Goal: Task Accomplishment & Management: Complete application form

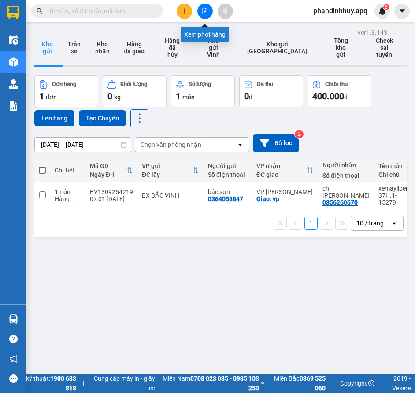
click at [205, 9] on icon "file-add" at bounding box center [205, 11] width 6 height 6
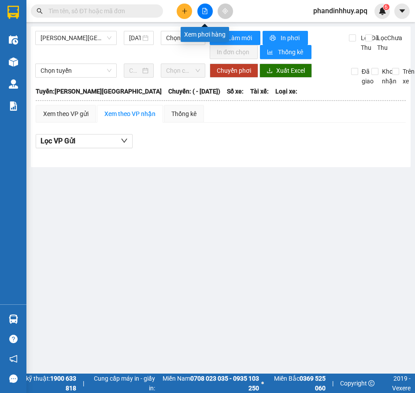
click at [205, 11] on icon "file-add" at bounding box center [205, 11] width 6 height 6
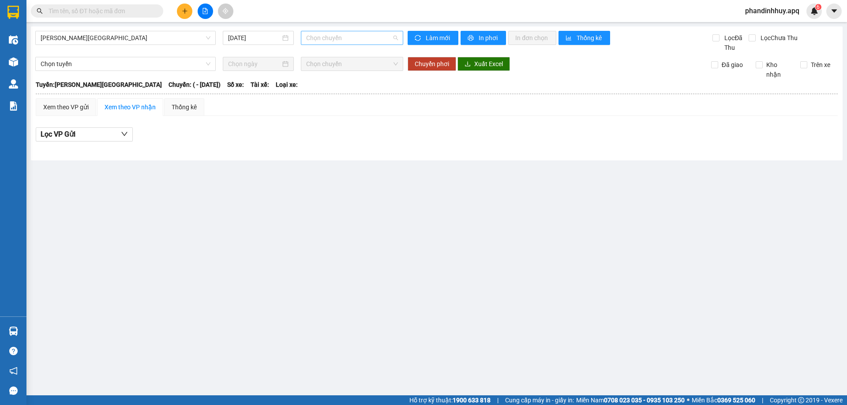
click at [362, 37] on span "Chọn chuyến" at bounding box center [352, 37] width 92 height 13
click at [159, 39] on span "[PERSON_NAME][GEOGRAPHIC_DATA]" at bounding box center [126, 37] width 170 height 13
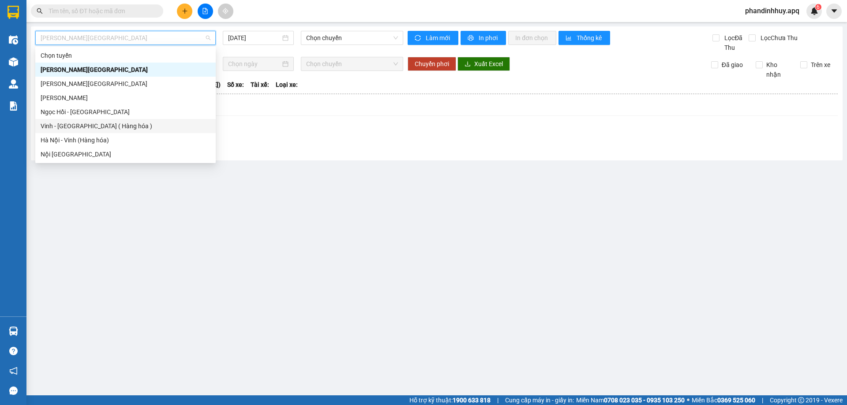
click at [126, 129] on div "Vinh - [GEOGRAPHIC_DATA] ( Hàng hóa )" at bounding box center [126, 126] width 170 height 10
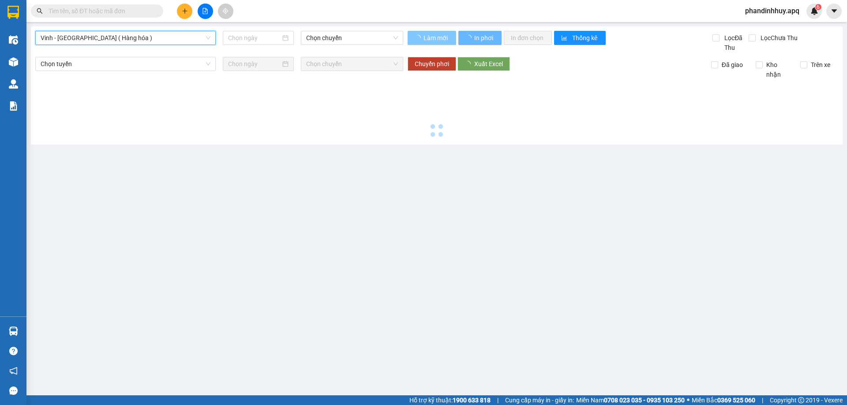
type input "[DATE]"
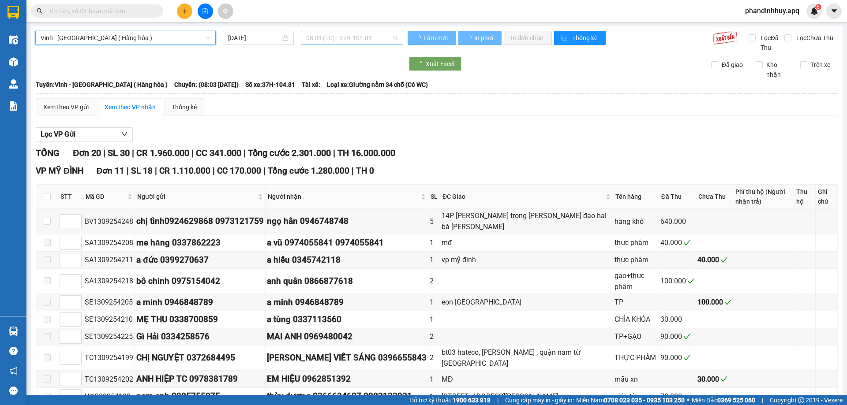
click at [398, 37] on div "08:03 (TC) - 37H-104.81" at bounding box center [352, 38] width 102 height 14
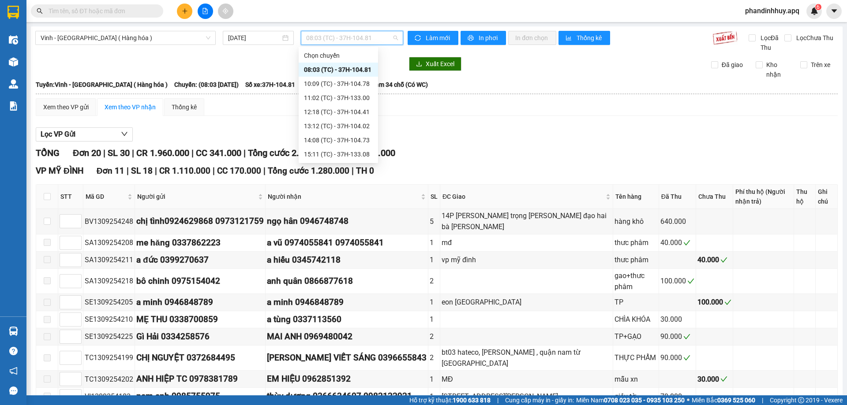
click at [357, 68] on div "08:03 (TC) - 37H-104.81" at bounding box center [338, 70] width 69 height 10
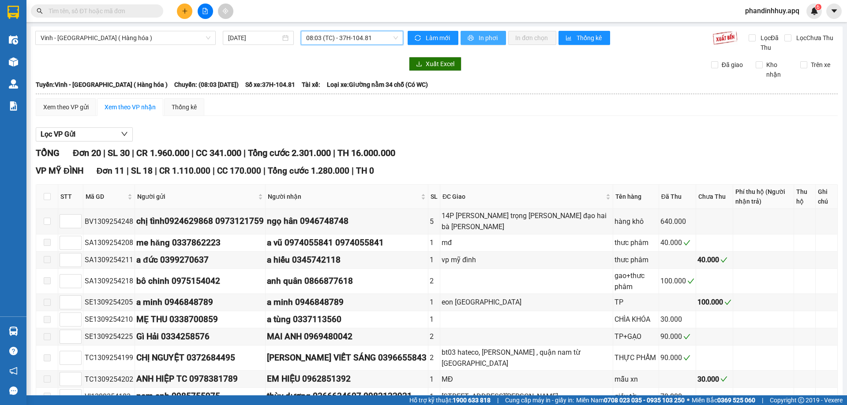
click at [415, 37] on span "In phơi" at bounding box center [488, 38] width 20 height 10
drag, startPoint x: 164, startPoint y: 220, endPoint x: 212, endPoint y: 214, distance: 48.0
click at [212, 214] on td "chị tình0924629868 0973121759" at bounding box center [200, 221] width 131 height 25
copy div "0924629868"
paste input "0924629868"
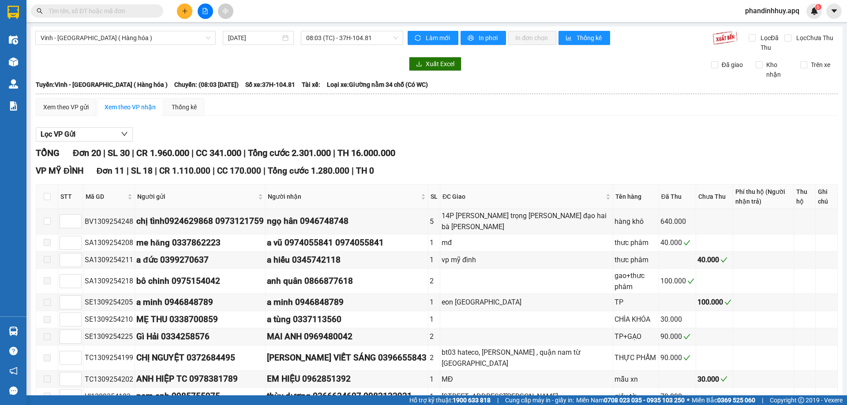
type input "0924629868"
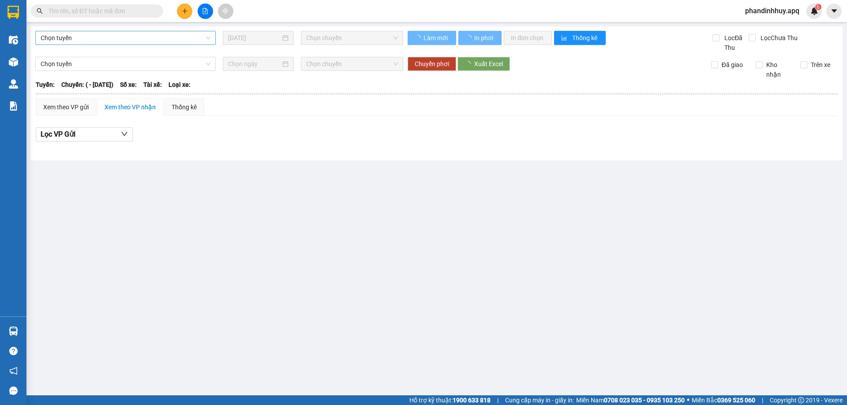
click at [168, 34] on span "Chọn tuyến" at bounding box center [126, 37] width 170 height 13
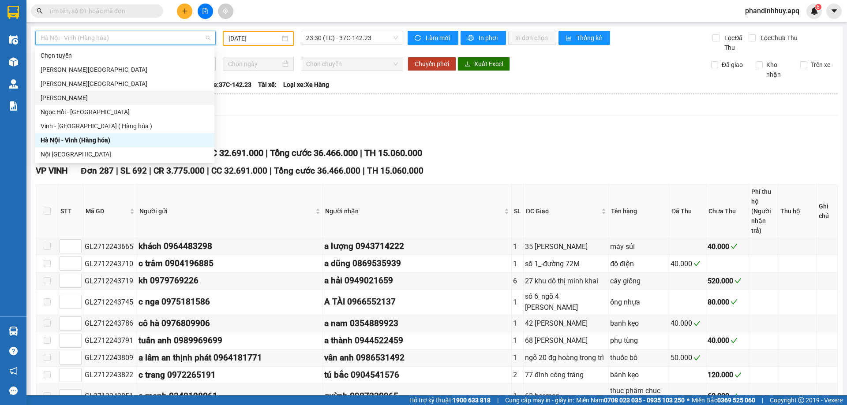
type input "[DATE]"
click at [110, 135] on div "Hà Nội - Vinh (Hàng hóa)" at bounding box center [125, 140] width 168 height 10
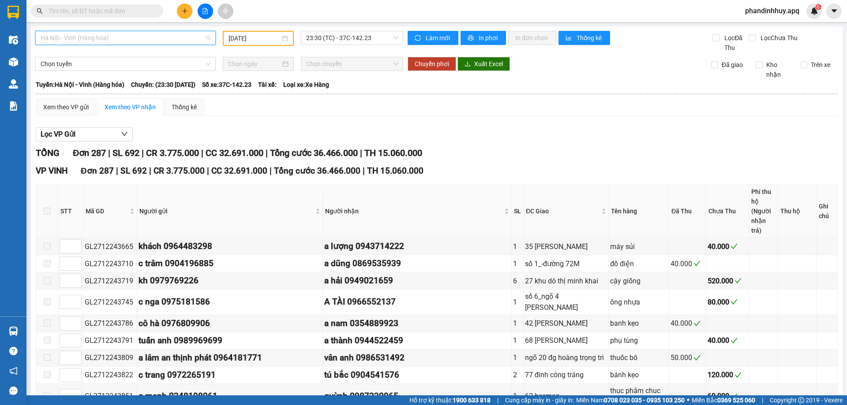
click at [138, 37] on span "Hà Nội - Vinh (Hàng hóa)" at bounding box center [126, 37] width 170 height 13
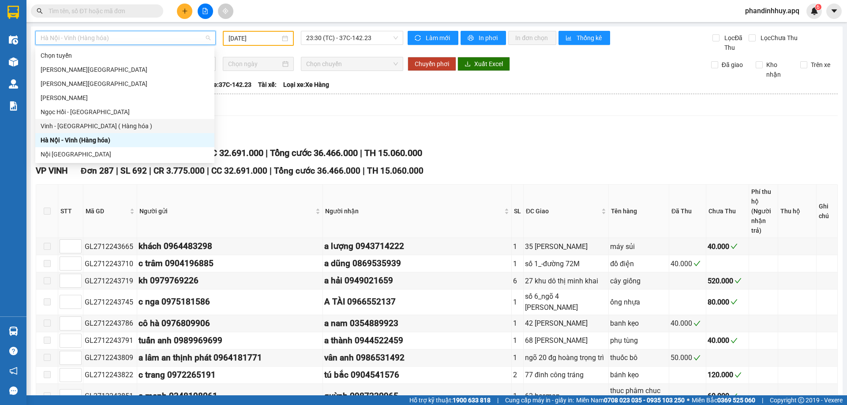
click at [93, 126] on div "Vinh - [GEOGRAPHIC_DATA] ( Hàng hóa )" at bounding box center [125, 126] width 168 height 10
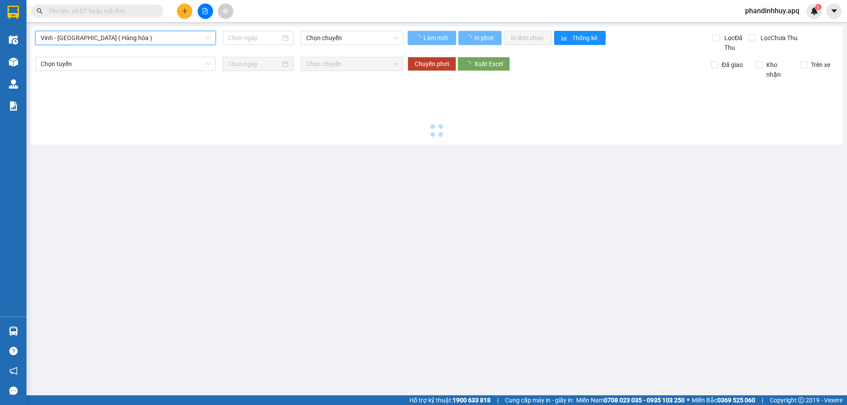
type input "[DATE]"
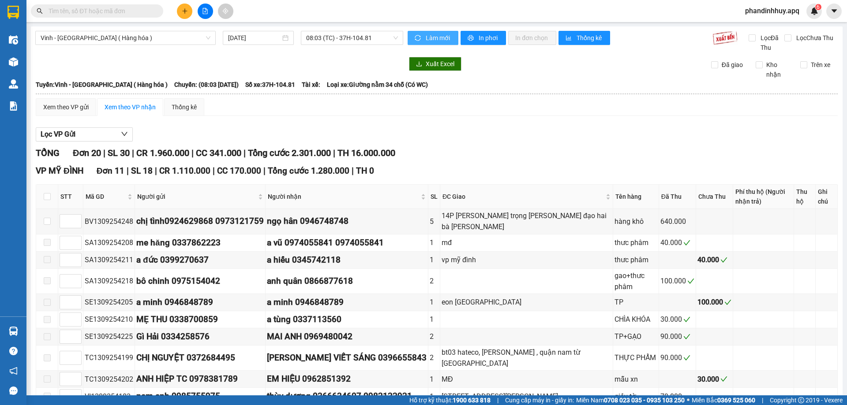
click at [433, 37] on span "Làm mới" at bounding box center [439, 38] width 26 height 10
drag, startPoint x: 299, startPoint y: 220, endPoint x: 348, endPoint y: 220, distance: 48.9
click at [348, 220] on div "ngọ hân 0946748748" at bounding box center [347, 221] width 160 height 13
copy div "0946748748"
paste input "0946748748"
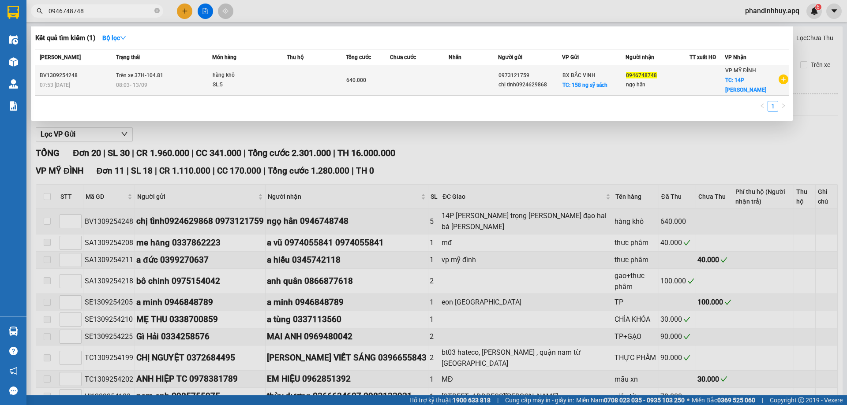
type input "0946748748"
click at [367, 80] on div "640.000" at bounding box center [367, 80] width 43 height 10
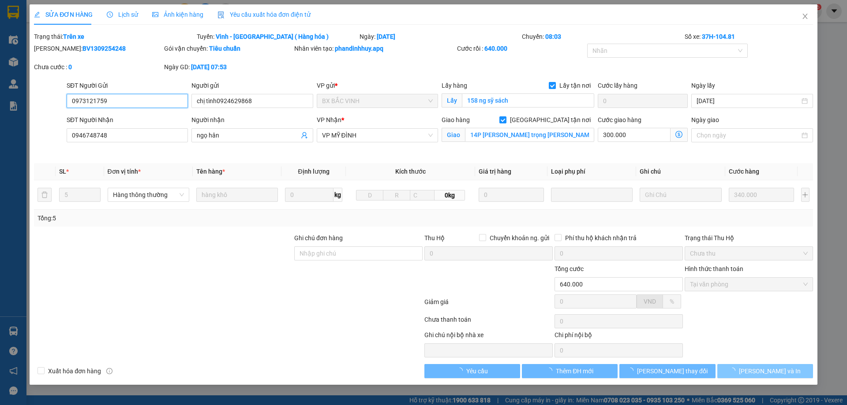
type input "0973121759"
type input "chị tình0924629868"
checkbox input "true"
type input "158 ng sỹ sách"
type input "0946748748"
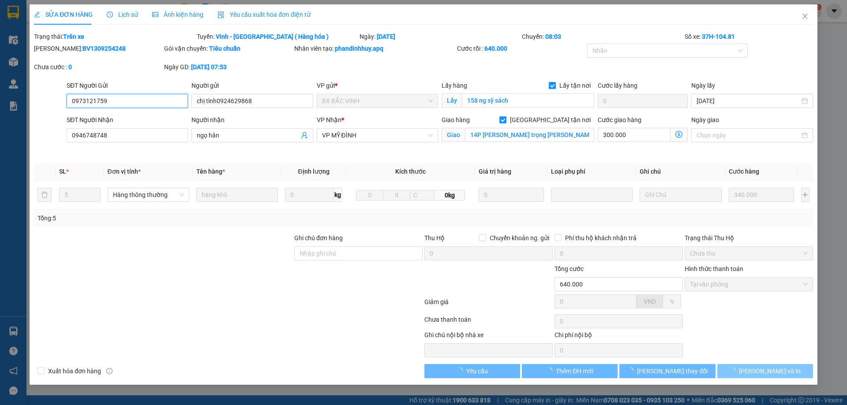
type input "ngọ hân"
checkbox input "true"
type input "14P [PERSON_NAME] trọng [PERSON_NAME] đạo hai bà [PERSON_NAME]"
type input "640.000"
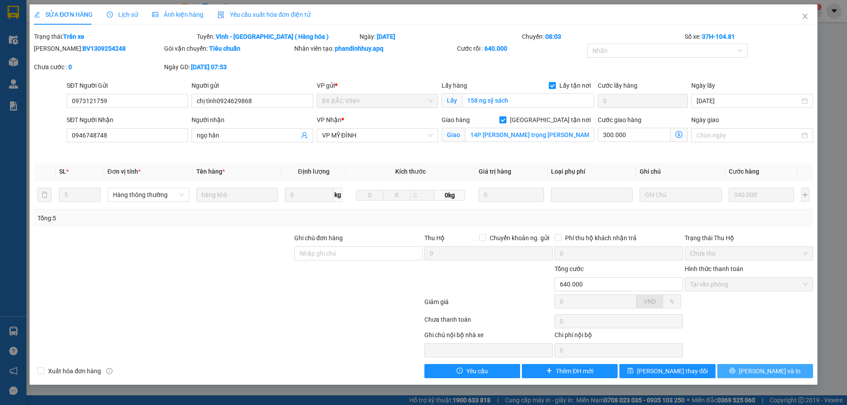
click at [772, 372] on span "Lưu và In" at bounding box center [770, 371] width 62 height 10
